Goal: Check status: Check status

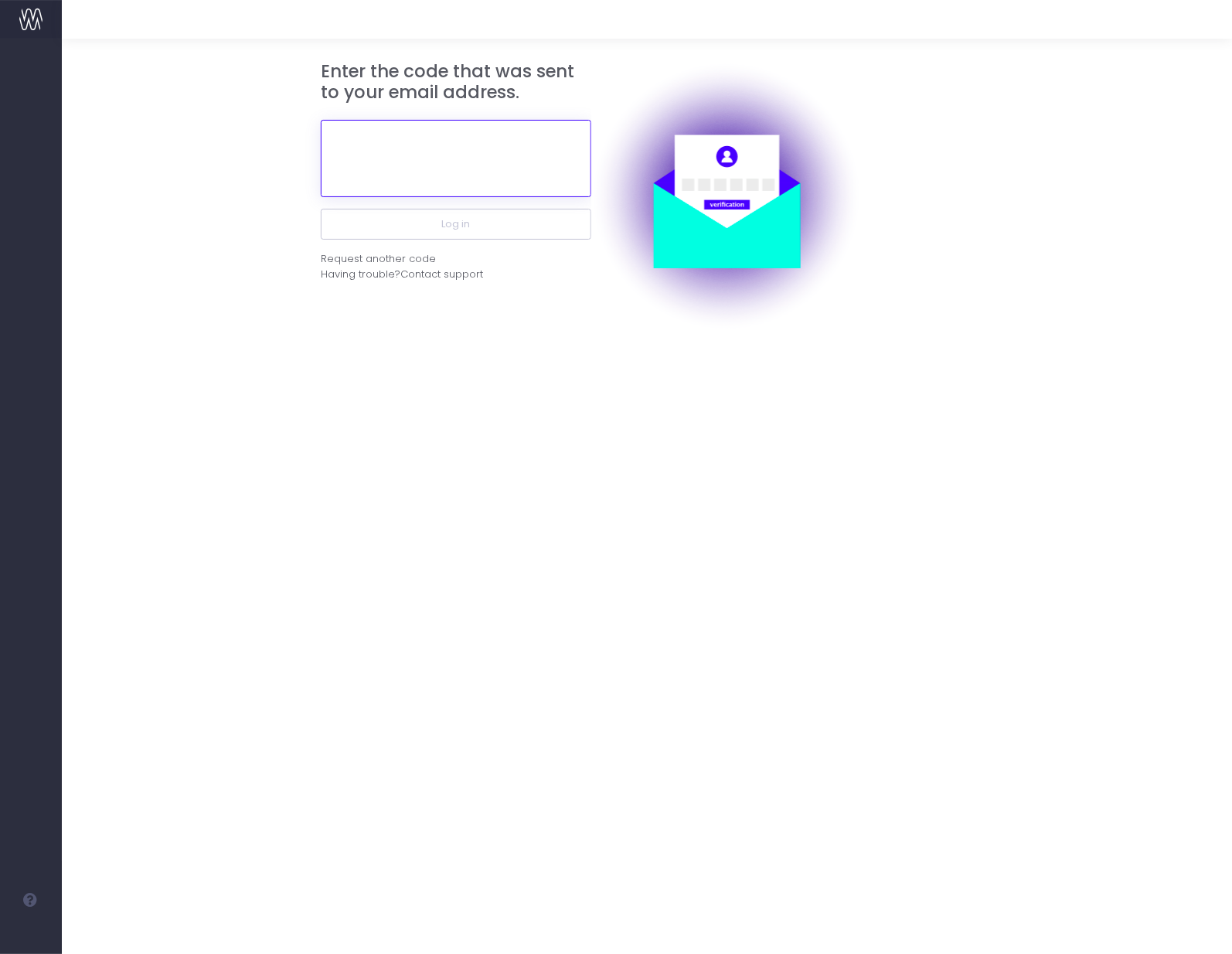
click at [482, 183] on input "text" at bounding box center [456, 158] width 271 height 78
paste input "665320"
type input "665320"
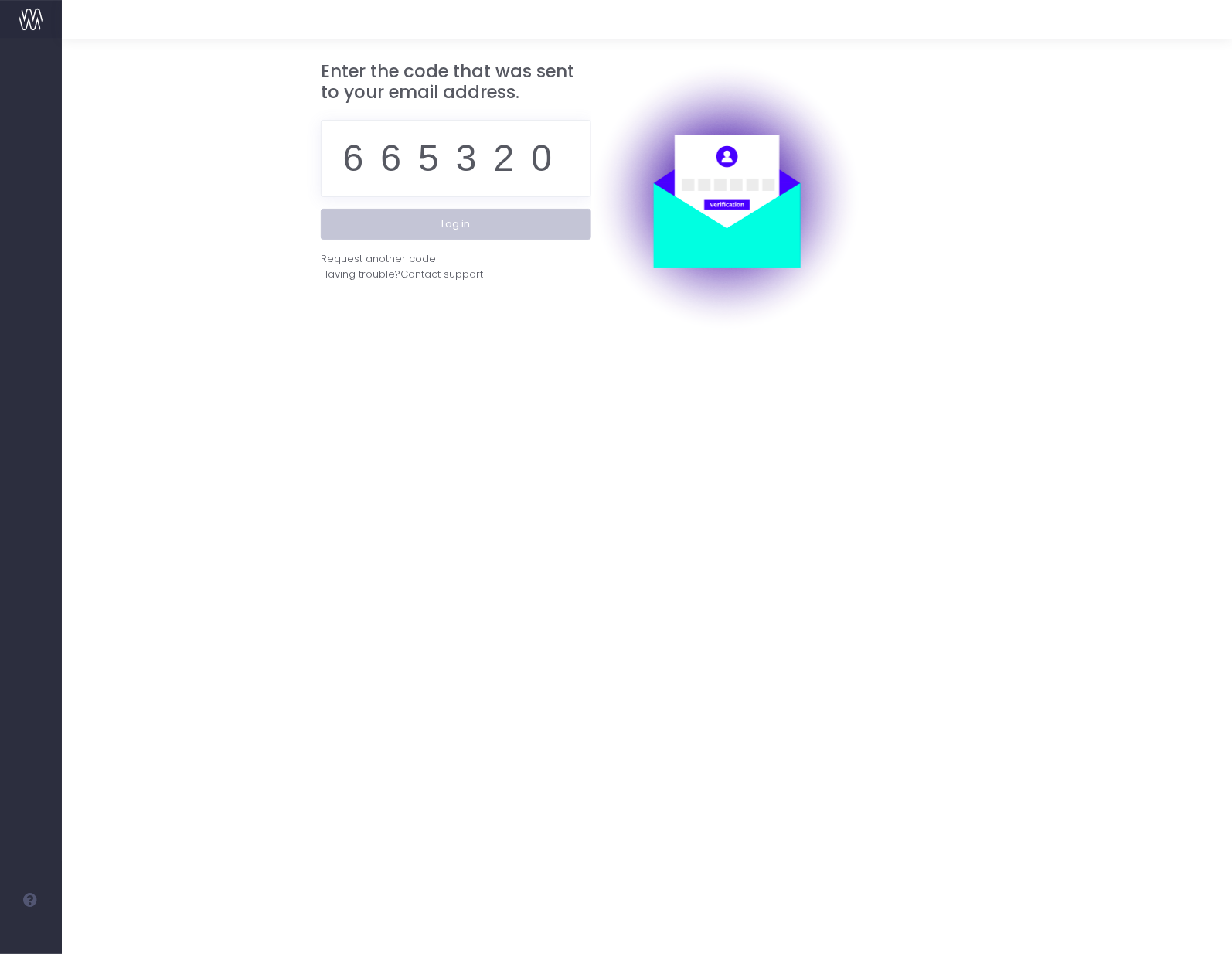
click at [458, 216] on button "Log in" at bounding box center [456, 223] width 271 height 31
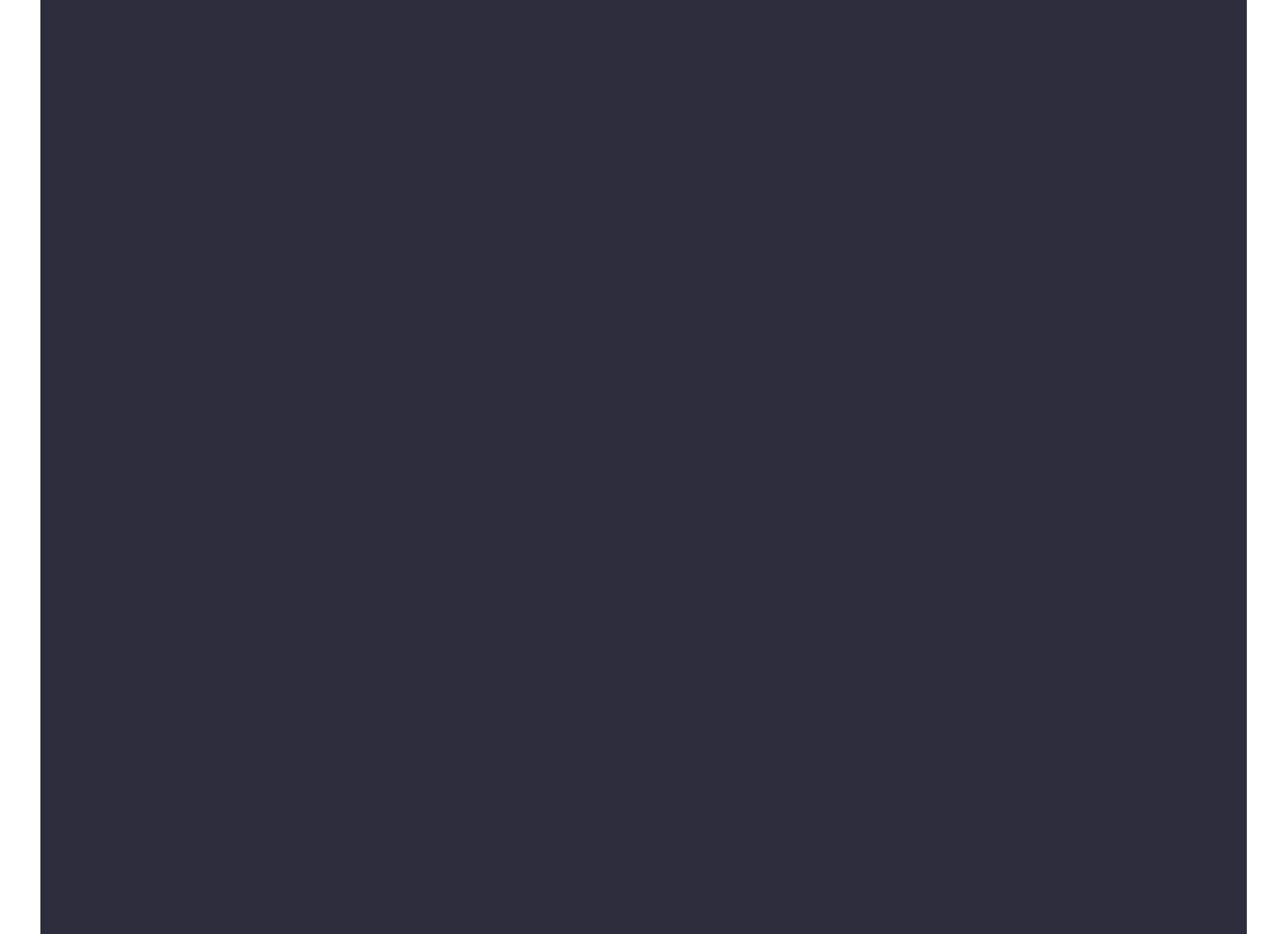
scroll to position [37, 0]
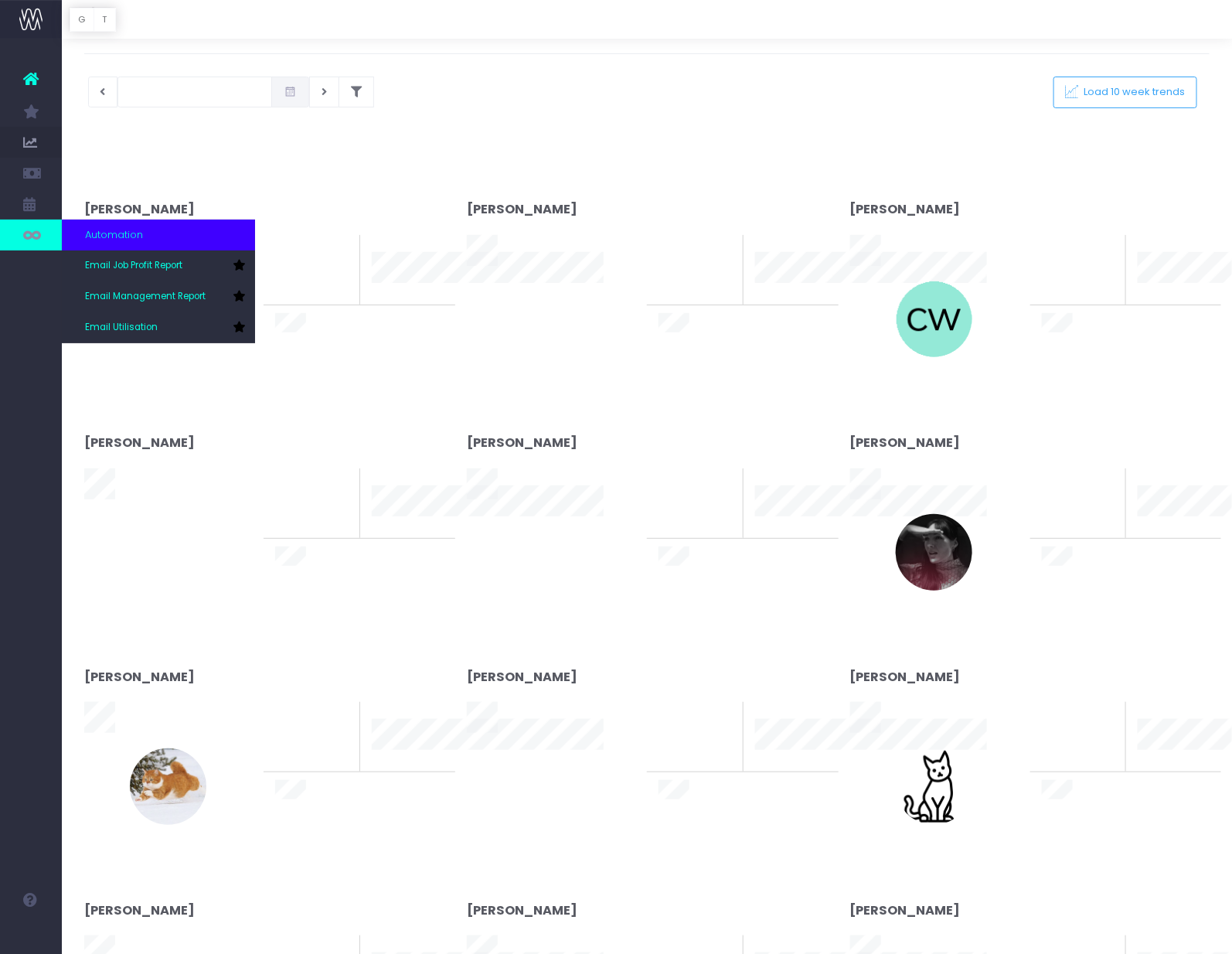
type input "[DATE]"
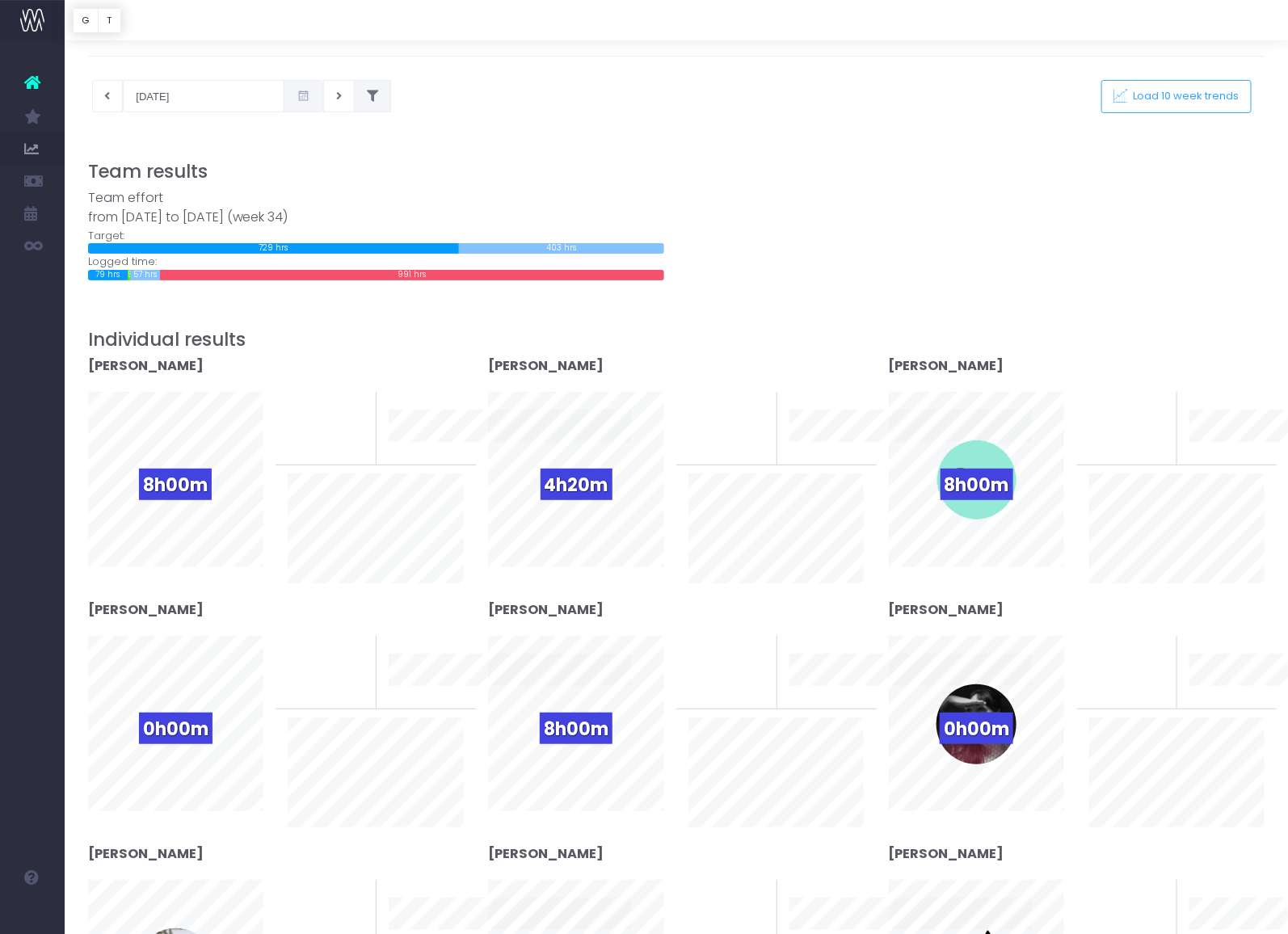
click at [354, 104] on button at bounding box center [372, 96] width 37 height 32
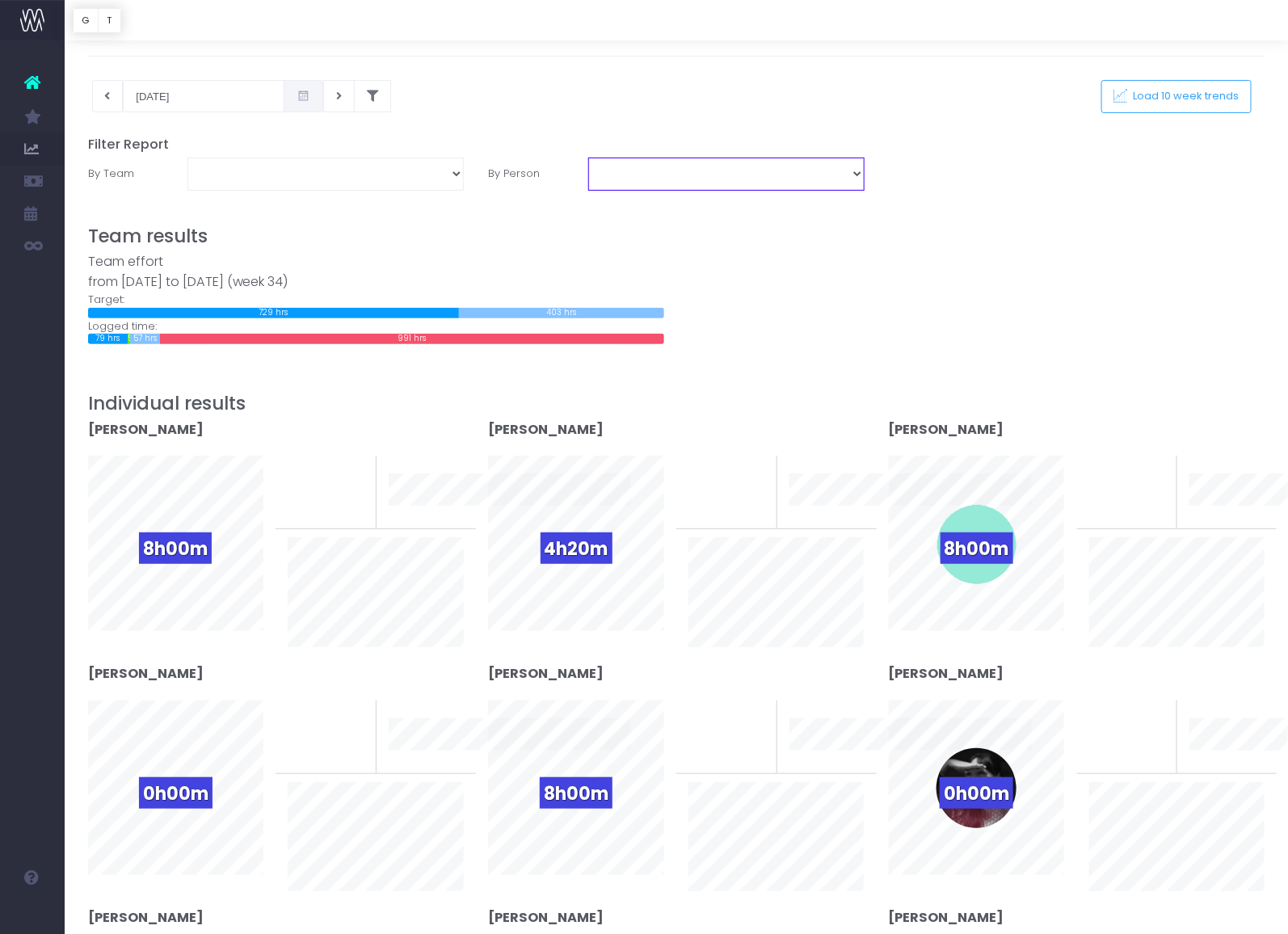
click at [593, 175] on select "[PERSON_NAME] [PERSON_NAME] [PERSON_NAME] [PERSON_NAME] [PERSON_NAME] [PERSON_N…" at bounding box center [726, 173] width 276 height 32
select select "11249"
click at [588, 158] on select "[PERSON_NAME] [PERSON_NAME] [PERSON_NAME] [PERSON_NAME] [PERSON_NAME] [PERSON_N…" at bounding box center [726, 173] width 276 height 32
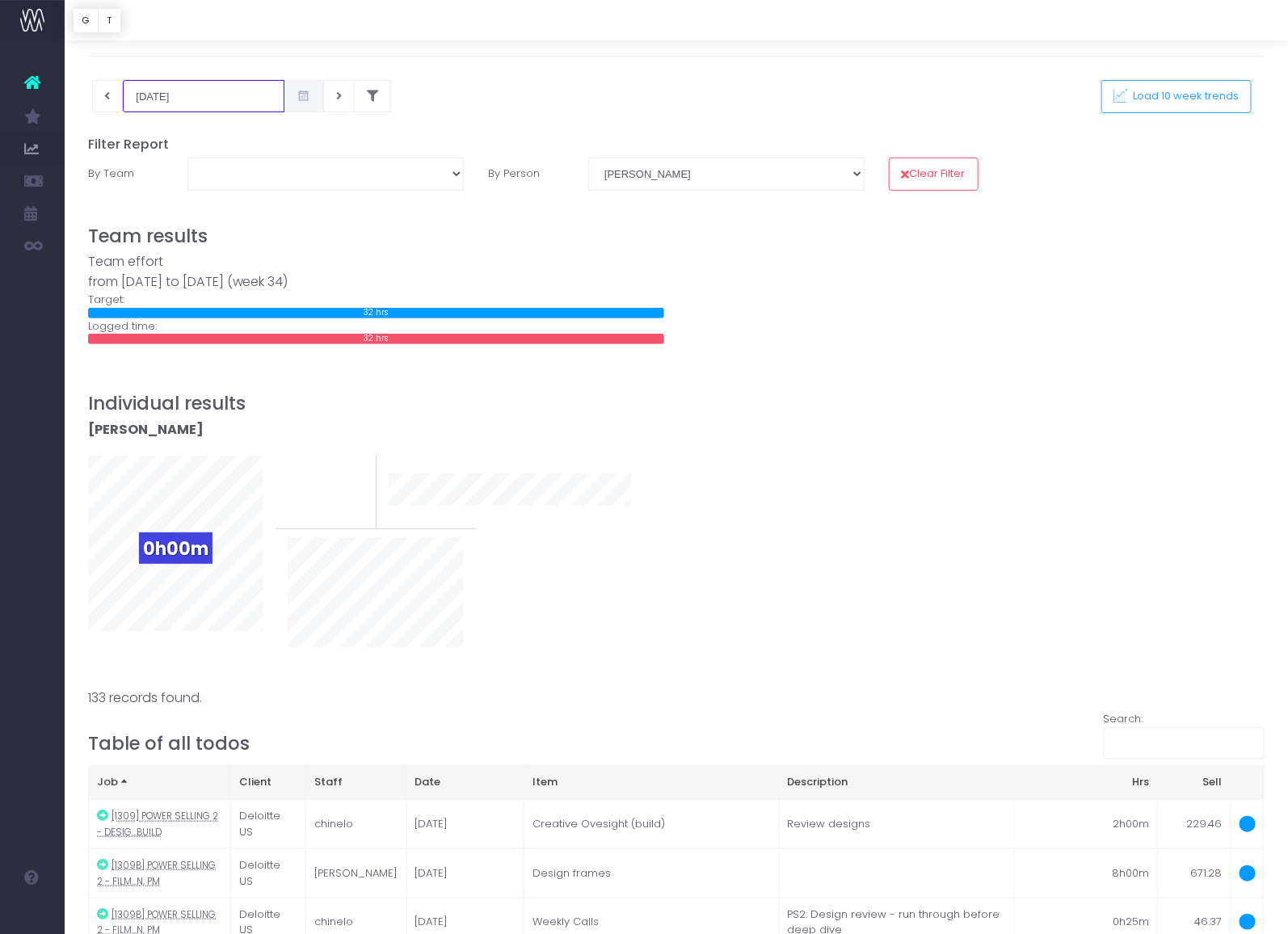
click at [207, 94] on input "[DATE]" at bounding box center [203, 96] width 161 height 32
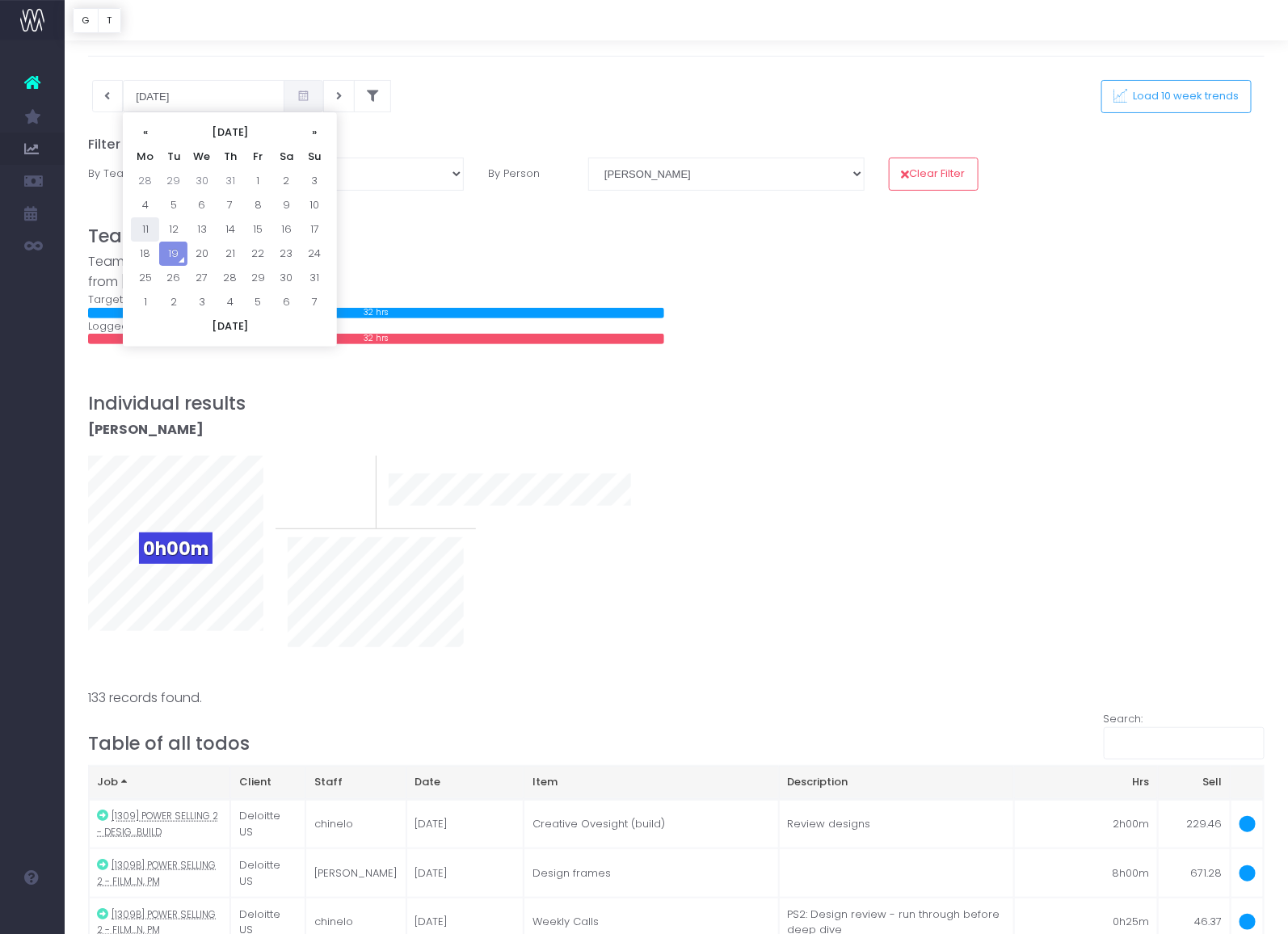
click at [147, 231] on td "11" at bounding box center [145, 229] width 28 height 24
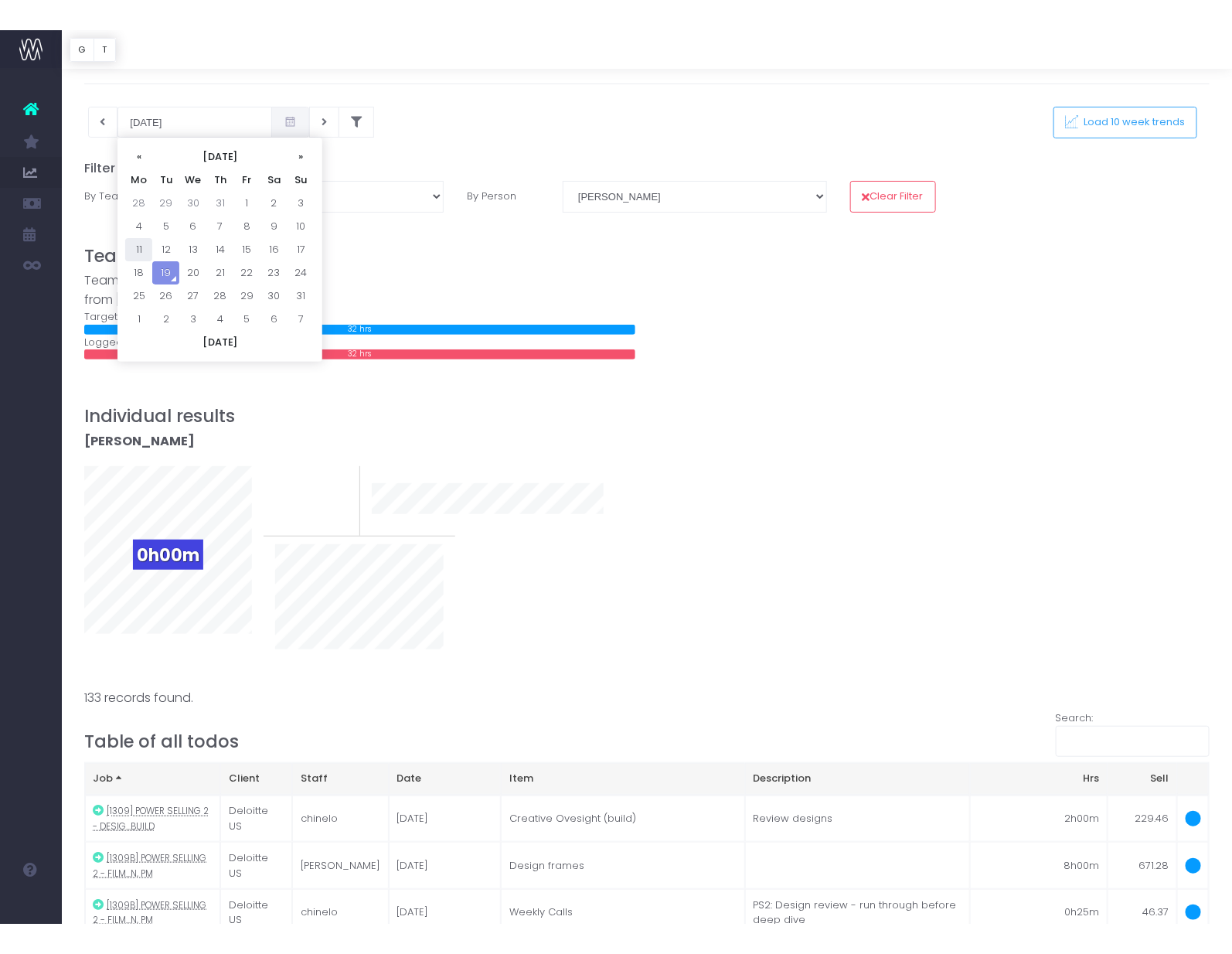
scroll to position [0, 0]
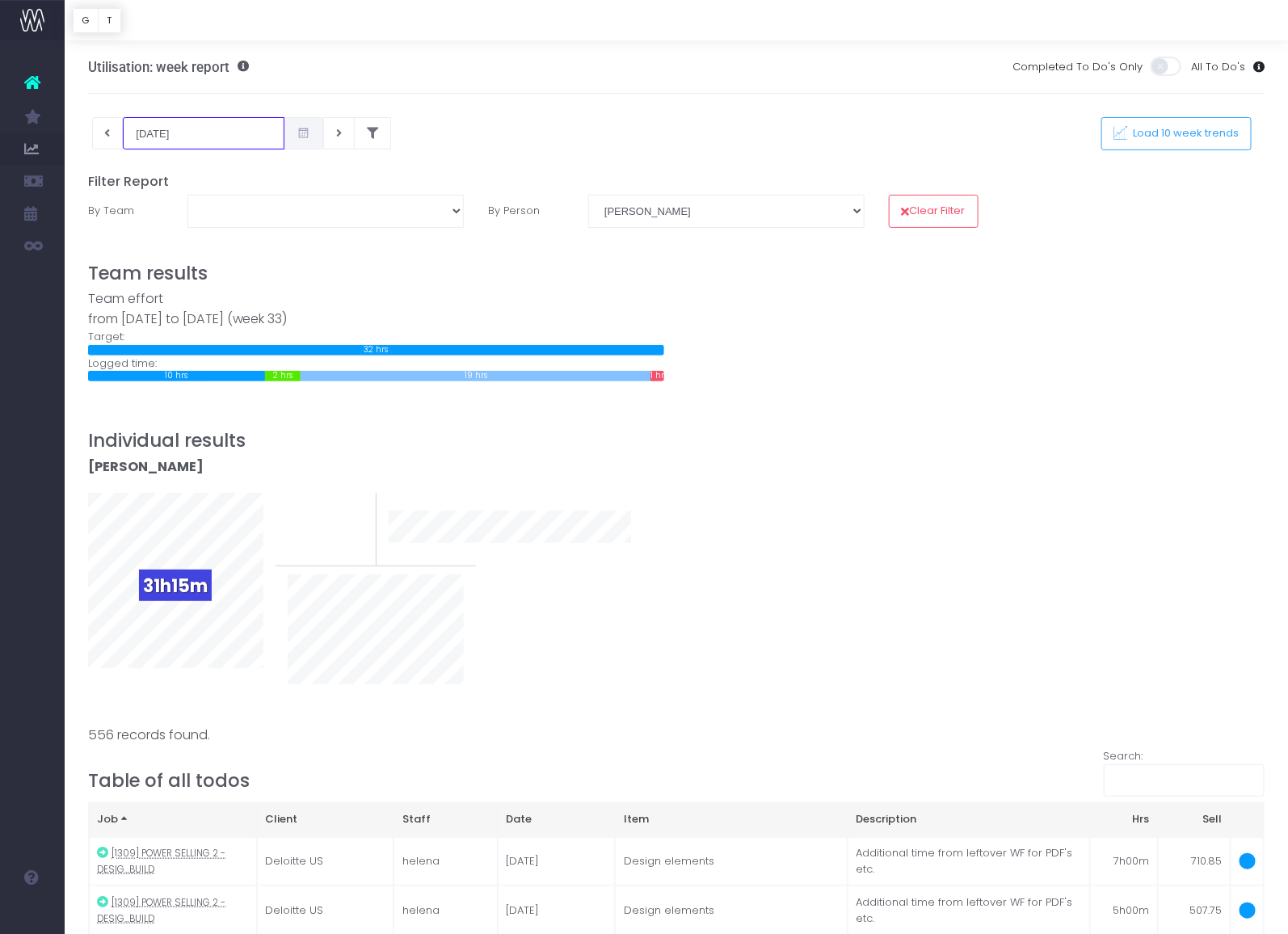
click at [194, 129] on input "[DATE]" at bounding box center [203, 132] width 161 height 32
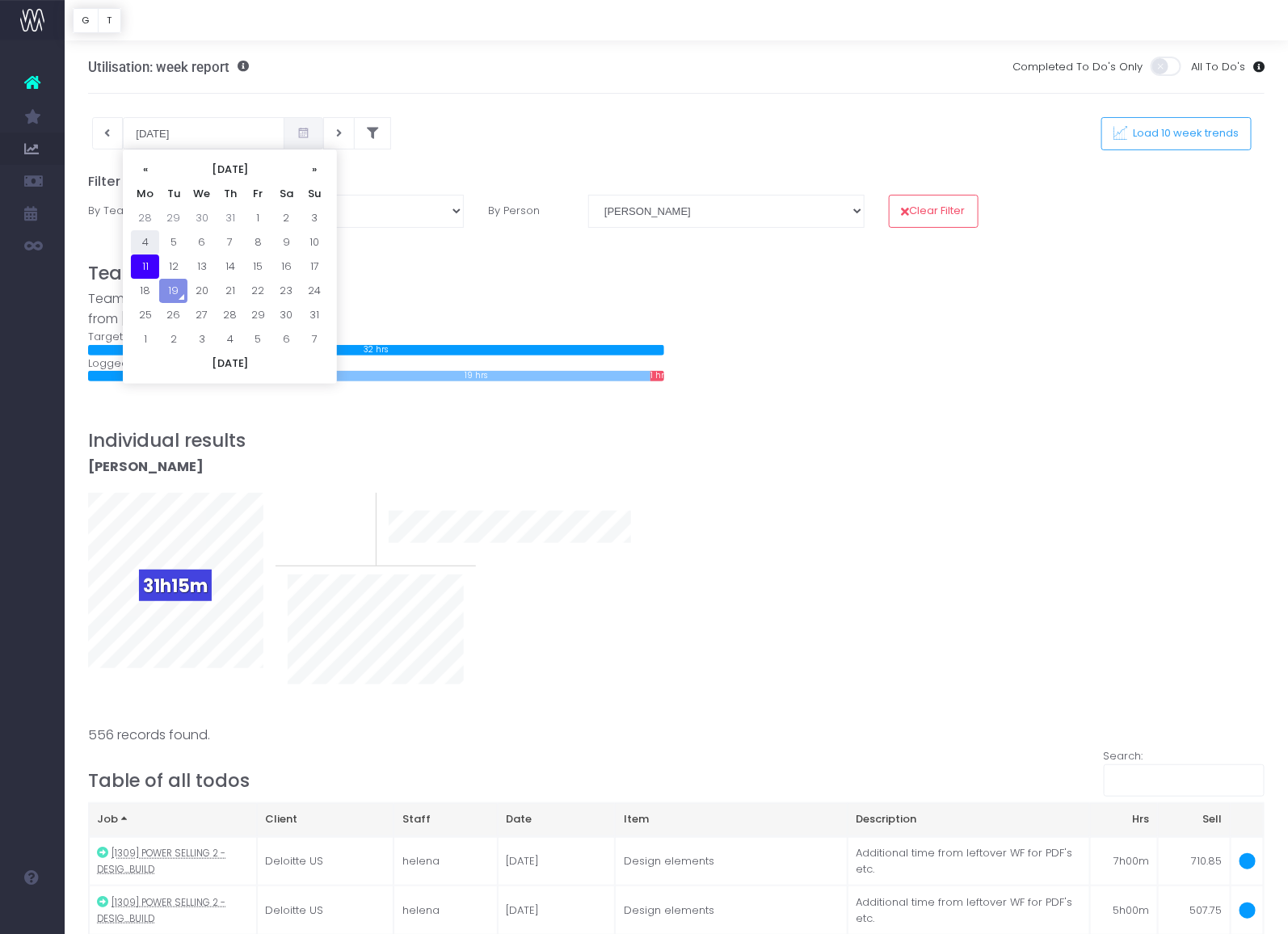
click at [147, 245] on td "4" at bounding box center [145, 242] width 28 height 24
type input "[DATE]"
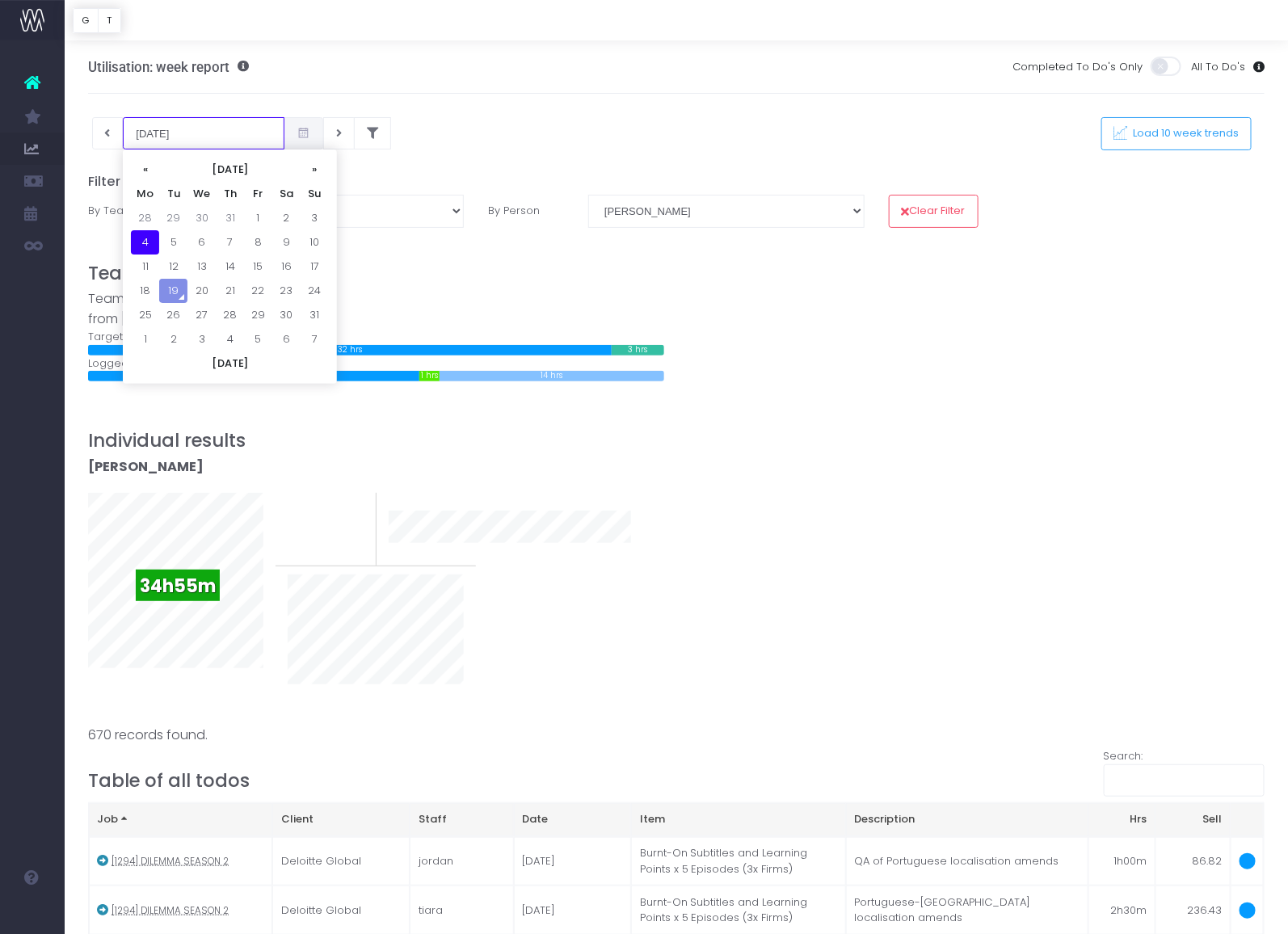
click at [211, 145] on input "[DATE]" at bounding box center [203, 132] width 161 height 32
click at [291, 445] on h3 "Individual results" at bounding box center [676, 440] width 1177 height 22
